Goal: Information Seeking & Learning: Learn about a topic

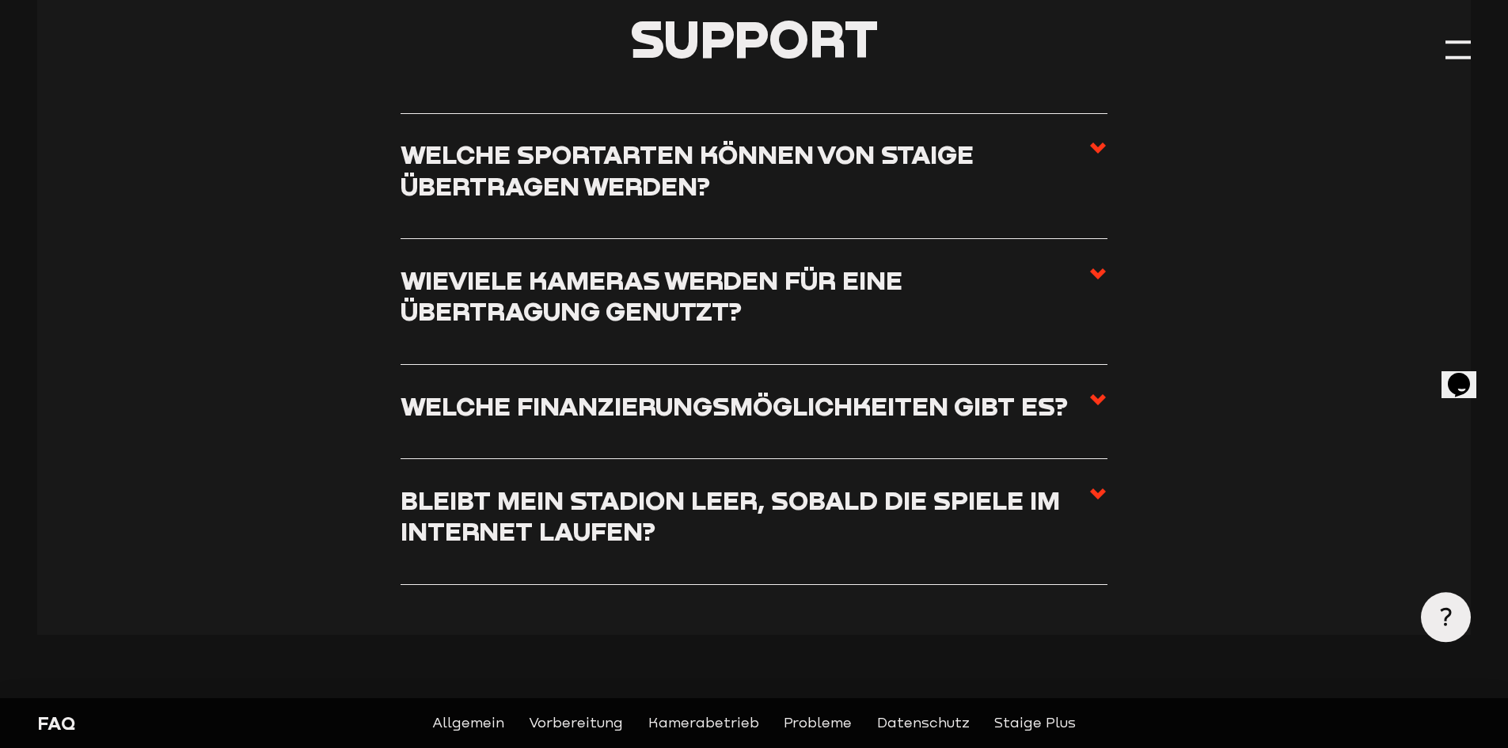
scroll to position [475, 0]
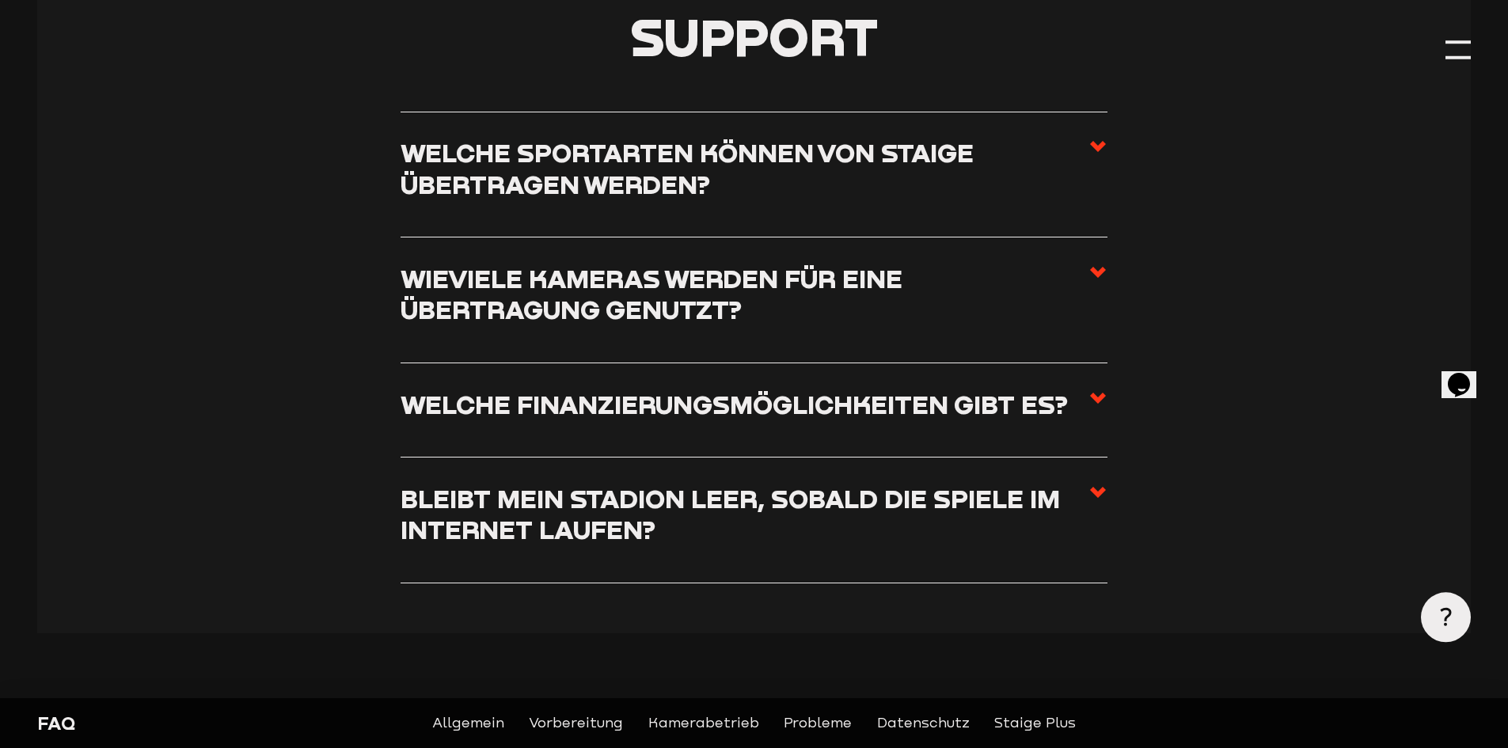
click at [1100, 146] on use at bounding box center [1098, 146] width 16 height 11
click at [0, 0] on input "Welche Sportarten können von Staige übertragen werden?" at bounding box center [0, 0] width 0 height 0
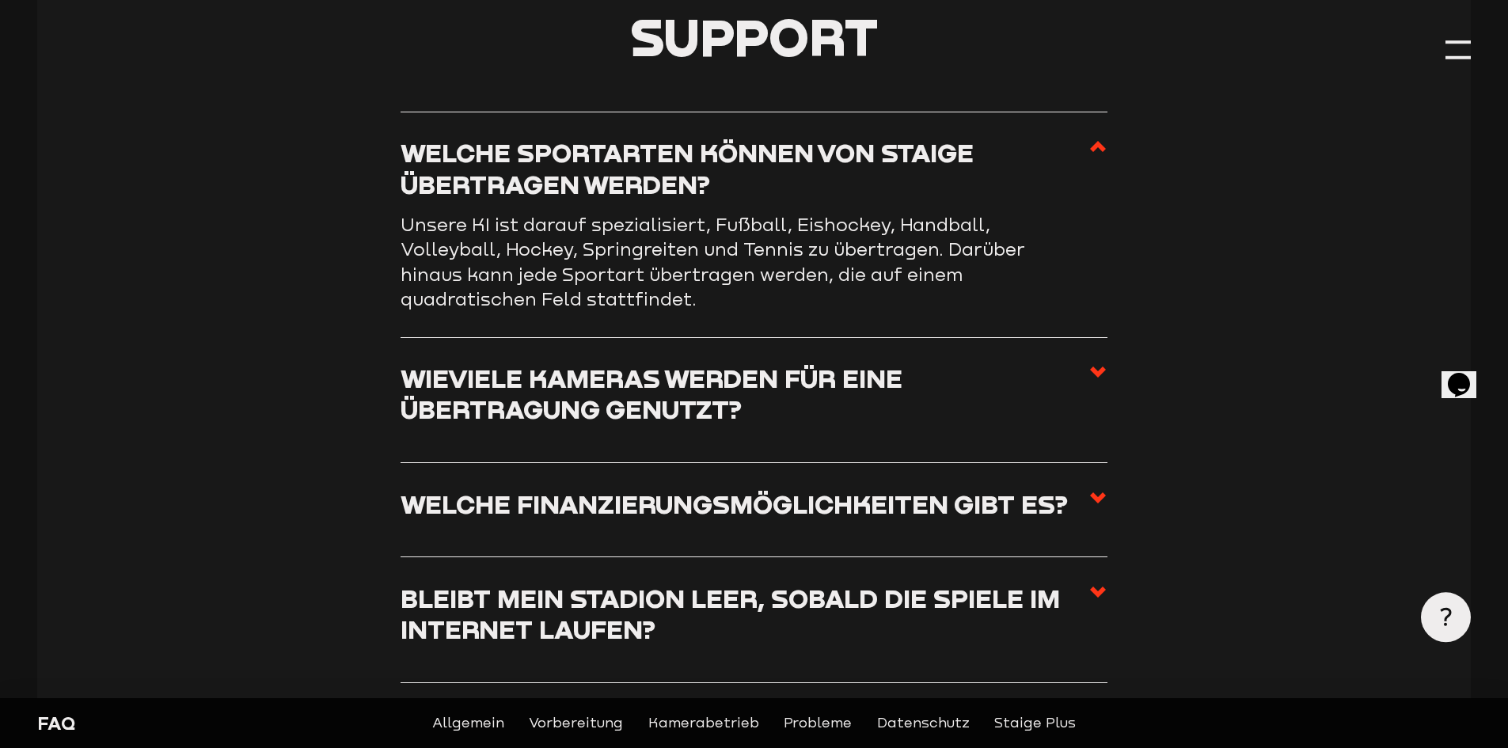
click at [1088, 375] on icon at bounding box center [1097, 372] width 19 height 19
click at [0, 0] on input "Wieviele Kameras werden für eine Übertragung genutzt?" at bounding box center [0, 0] width 0 height 0
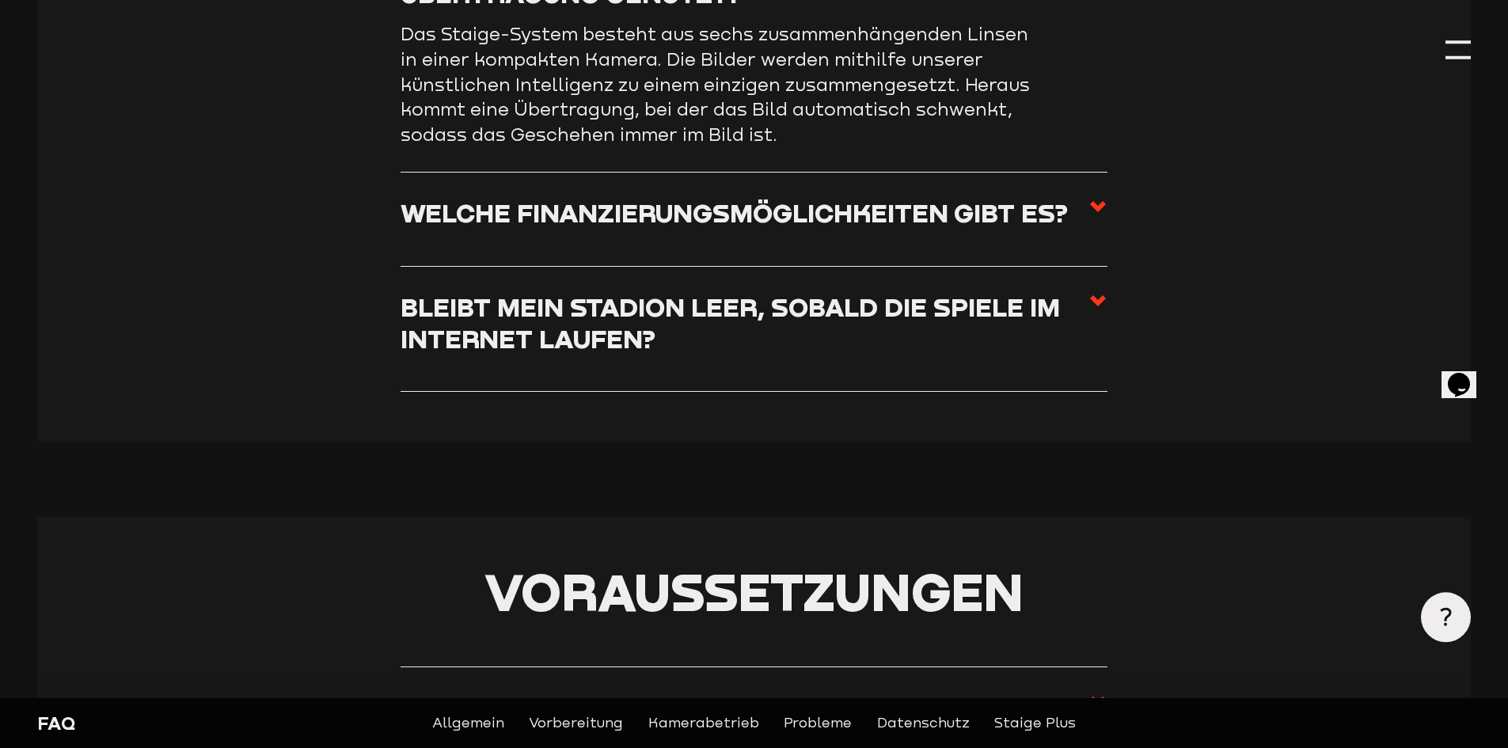
scroll to position [792, 0]
click at [1104, 215] on icon at bounding box center [1097, 205] width 19 height 19
click at [0, 0] on input "Welche Finanzierungsmöglichkeiten gibt es?" at bounding box center [0, 0] width 0 height 0
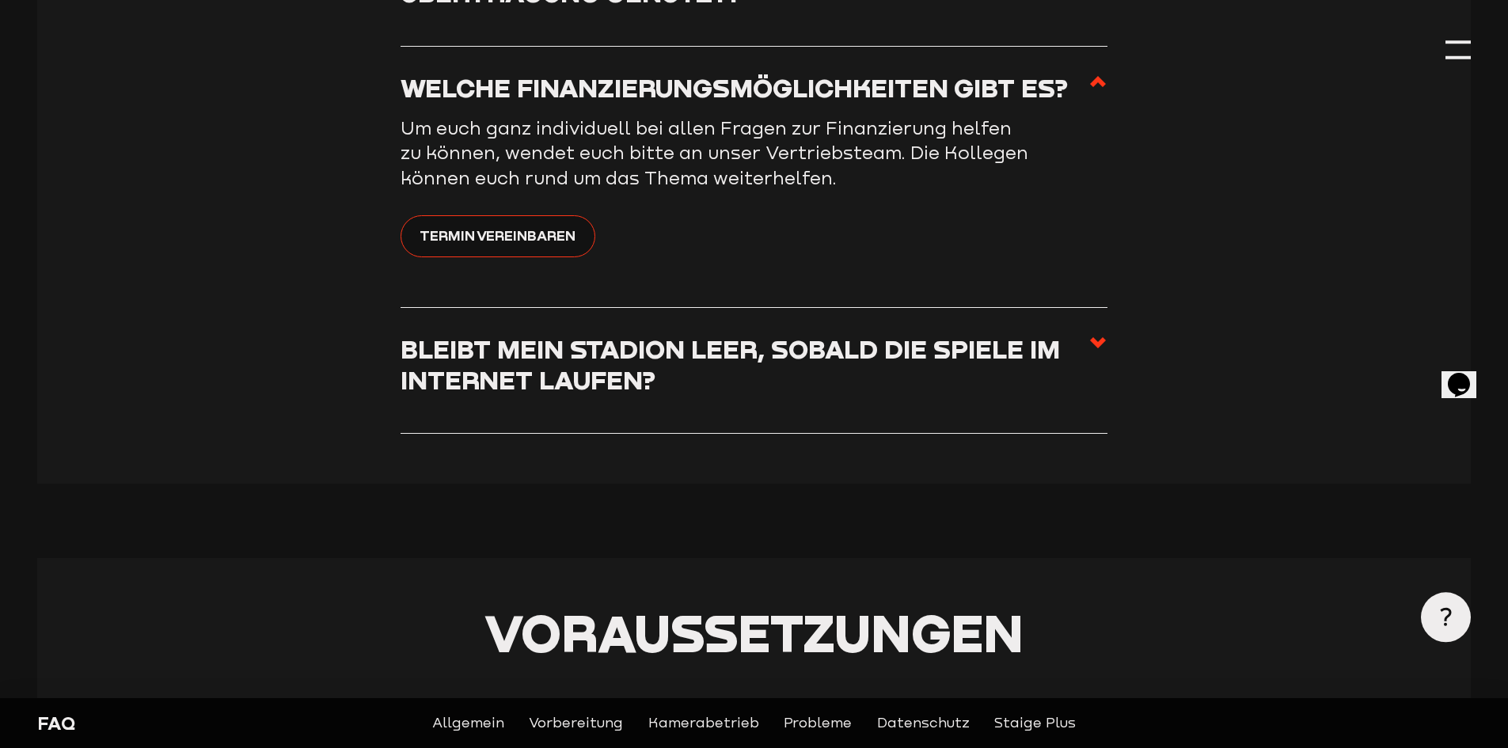
click at [1097, 344] on use at bounding box center [1098, 342] width 16 height 11
click at [0, 0] on input "Bleibt mein Stadion leer, sobald die Spiele im Internet laufen?" at bounding box center [0, 0] width 0 height 0
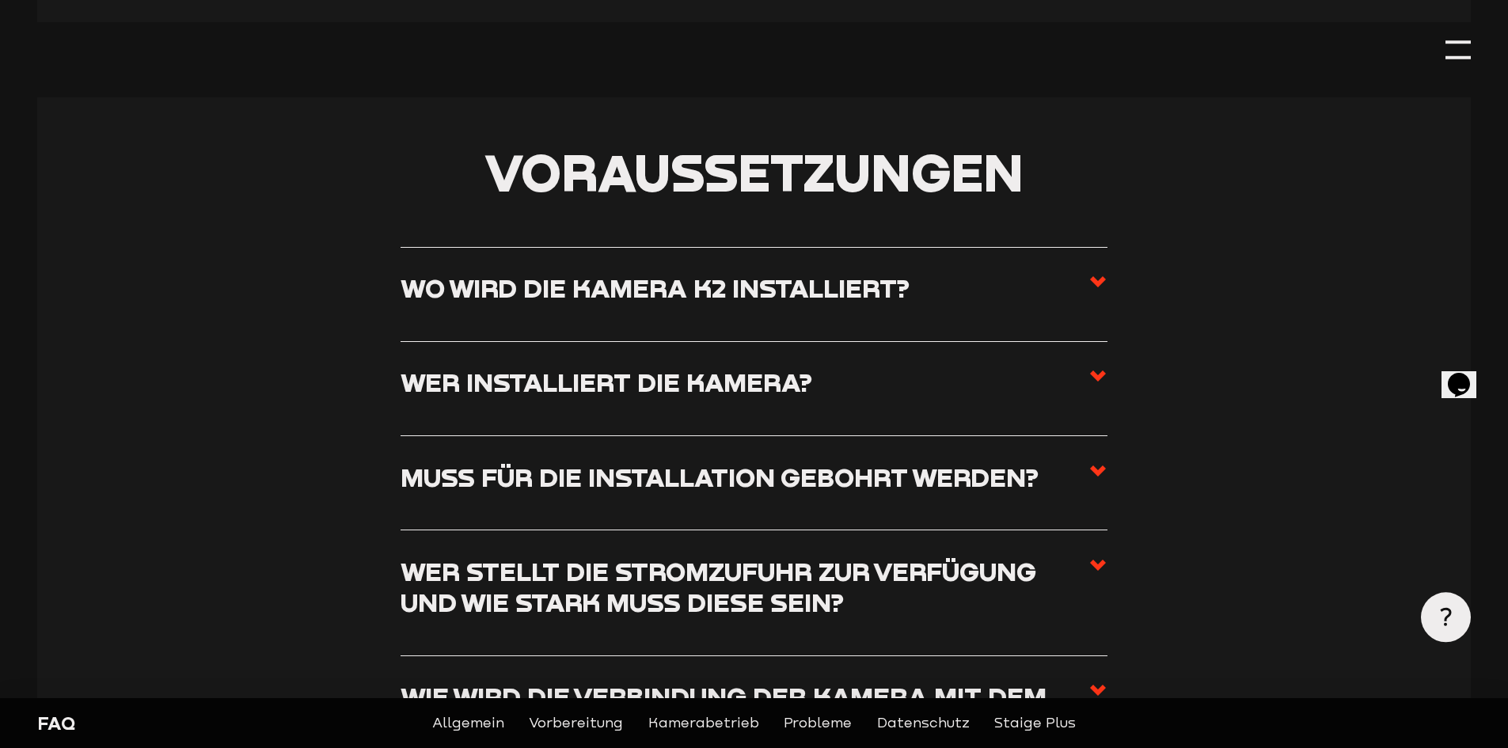
scroll to position [1187, 0]
click at [1103, 284] on use at bounding box center [1098, 280] width 16 height 11
click at [0, 0] on input "Wo wird die Kamera K2 installiert?" at bounding box center [0, 0] width 0 height 0
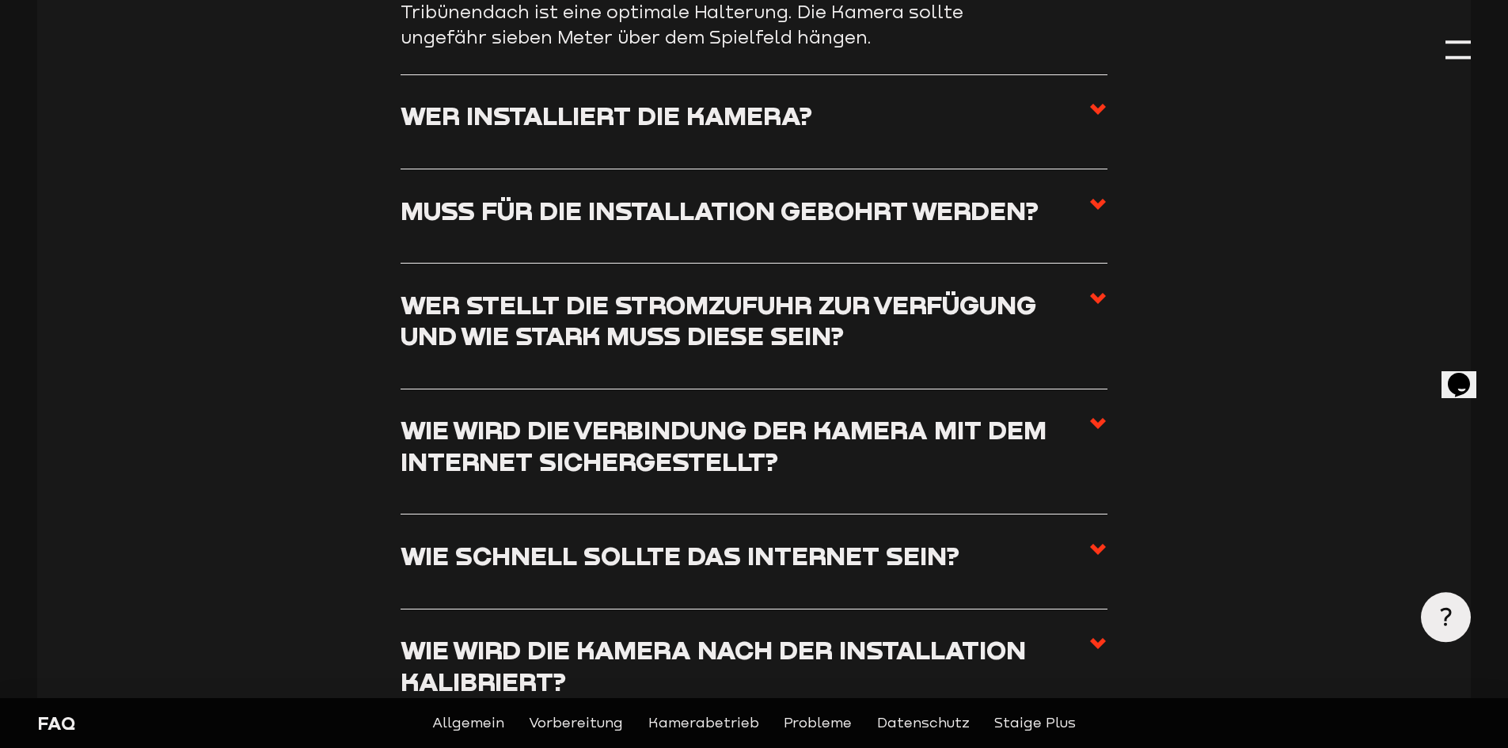
scroll to position [1503, 0]
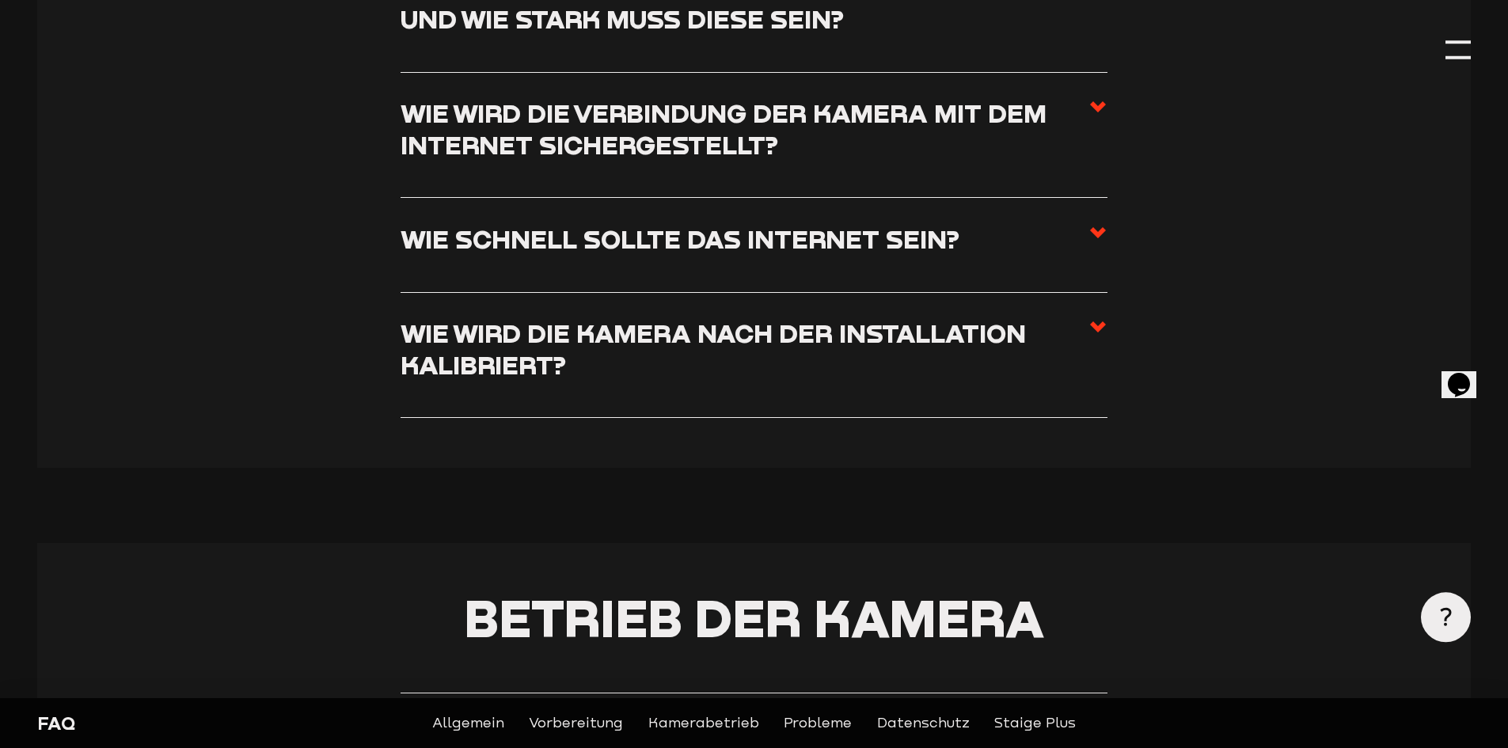
click at [1097, 237] on icon at bounding box center [1097, 232] width 19 height 19
click at [0, 0] on input "Wie schnell sollte das Internet sein?" at bounding box center [0, 0] width 0 height 0
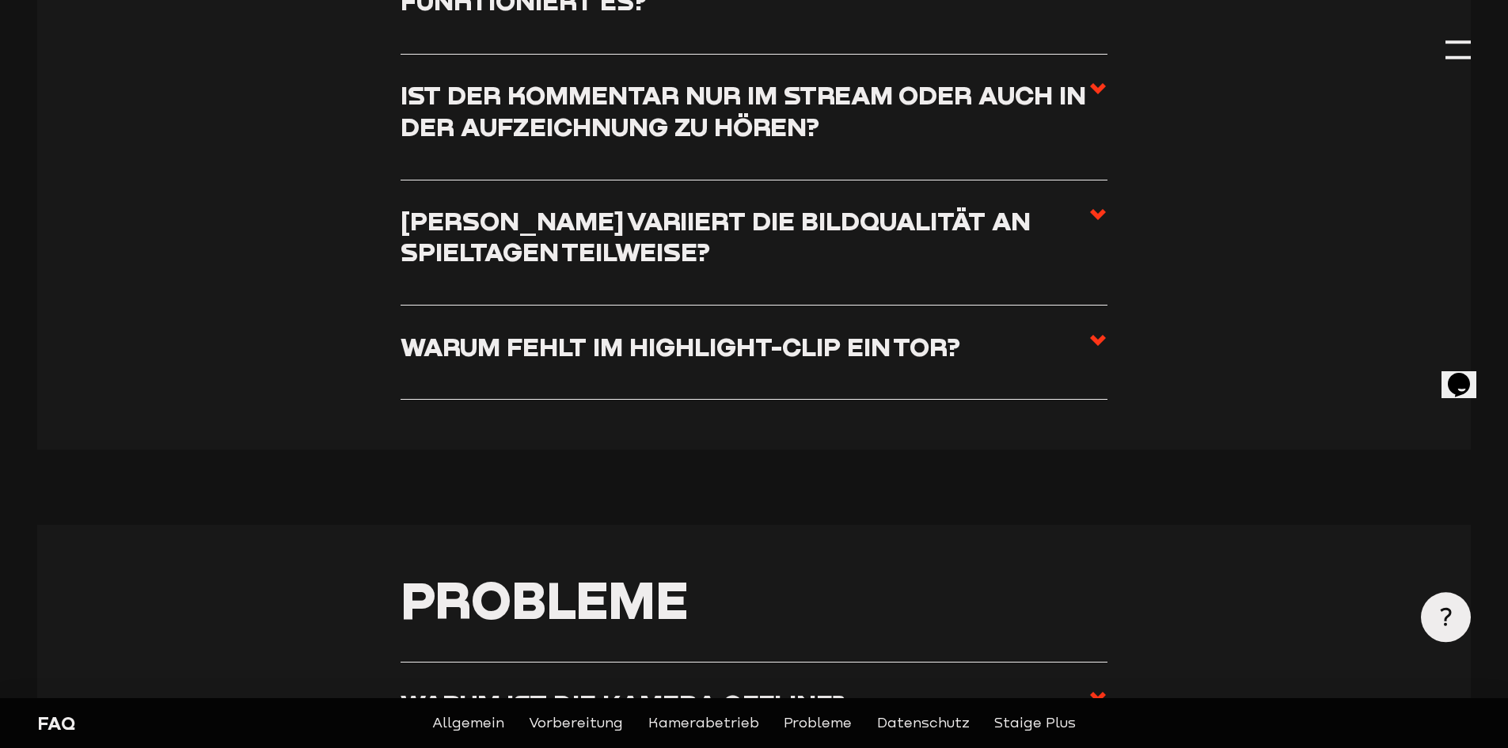
scroll to position [3247, 0]
